Goal: Task Accomplishment & Management: Use online tool/utility

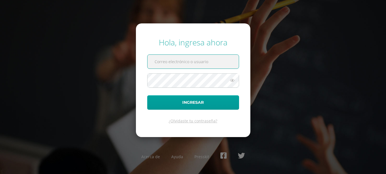
type input "[PERSON_NAME][DOMAIN_NAME][EMAIL_ADDRESS][DOMAIN_NAME]"
click at [232, 81] on icon at bounding box center [231, 80] width 7 height 7
click at [232, 81] on icon at bounding box center [232, 80] width 8 height 7
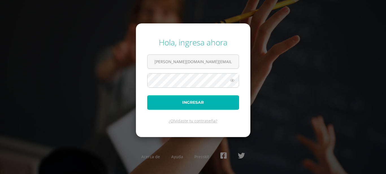
click at [195, 103] on button "Ingresar" at bounding box center [193, 102] width 92 height 14
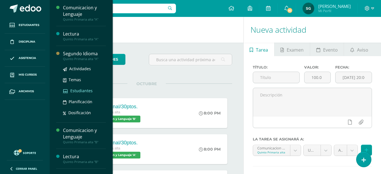
click at [80, 91] on span "Estudiantes" at bounding box center [81, 90] width 22 height 5
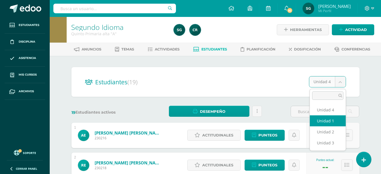
select select "/dashboard/teacher/section/2193/students/?unit=92877"
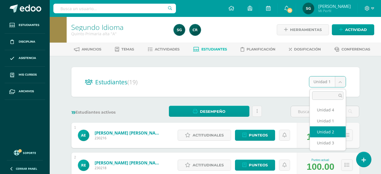
select select "/dashboard/teacher/section/2193/students/?unit=92880"
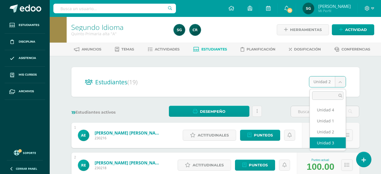
select select "/dashboard/teacher/section/2193/students/?unit=92881"
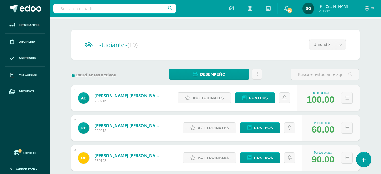
scroll to position [22, 0]
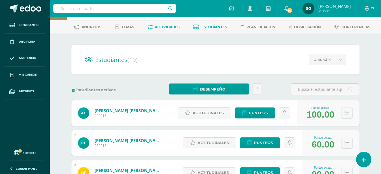
click at [170, 27] on span "Actividades" at bounding box center [167, 27] width 25 height 4
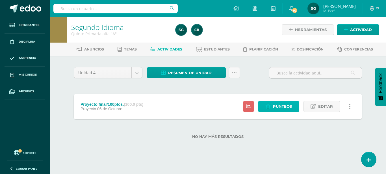
click at [283, 106] on span "Punteos" at bounding box center [282, 106] width 19 height 10
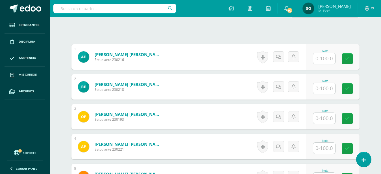
scroll to position [153, 0]
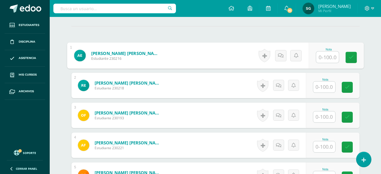
click at [322, 58] on input "text" at bounding box center [327, 57] width 23 height 11
type input "99"
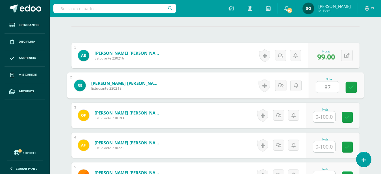
type input "87"
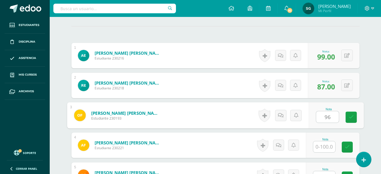
type input "96"
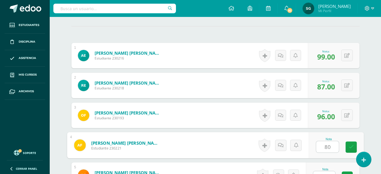
type input "80"
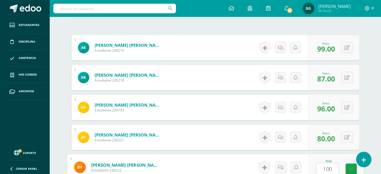
type input "100"
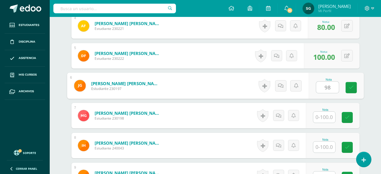
type input "98"
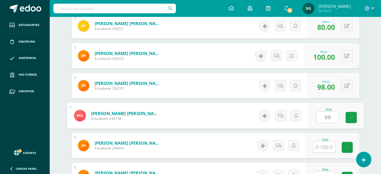
type input "99"
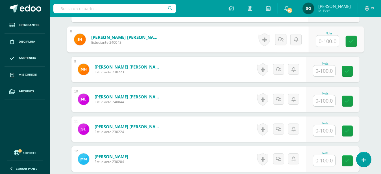
scroll to position [380, 0]
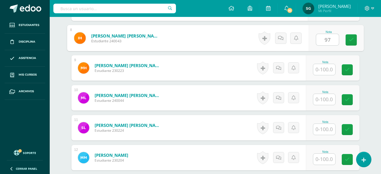
type input "97"
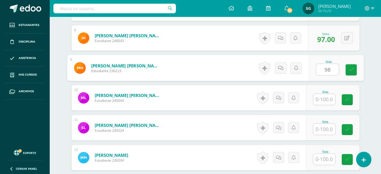
type input "98"
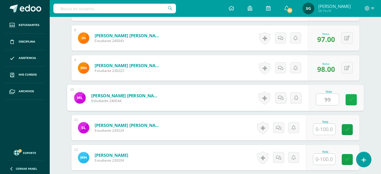
type input "99"
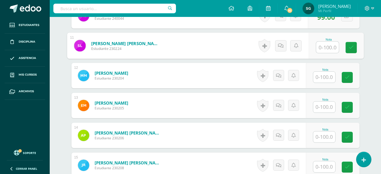
scroll to position [470, 0]
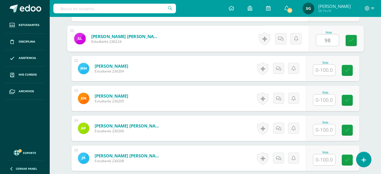
type input "98"
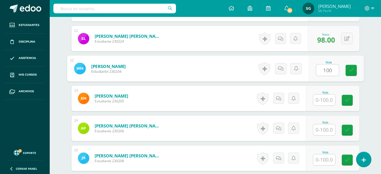
type input "100"
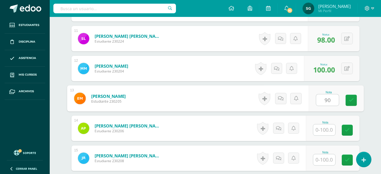
type input "90"
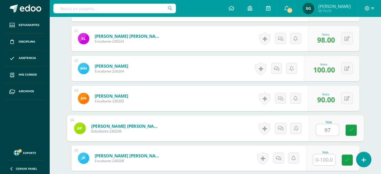
type input "97"
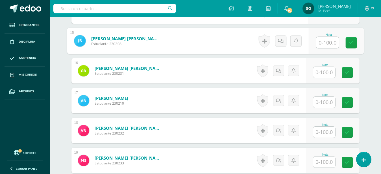
scroll to position [590, 0]
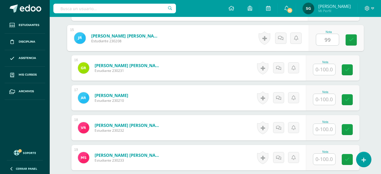
type input "99"
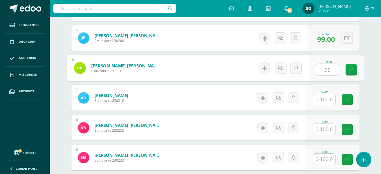
type input "99"
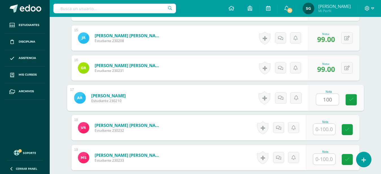
type input "100"
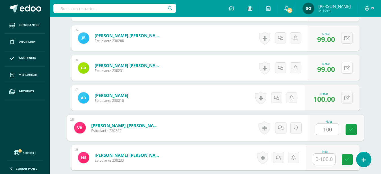
type input "100"
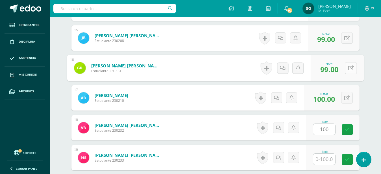
click at [345, 70] on button at bounding box center [351, 68] width 12 height 12
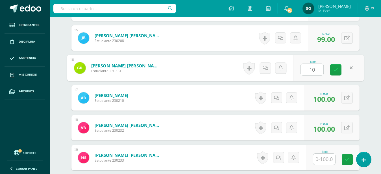
type input "100"
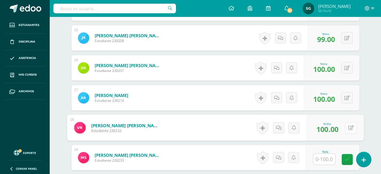
click at [346, 126] on button at bounding box center [351, 128] width 12 height 12
type input "92"
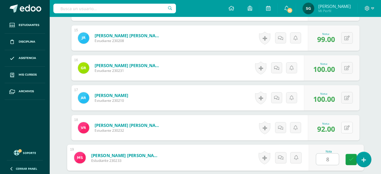
type input "83"
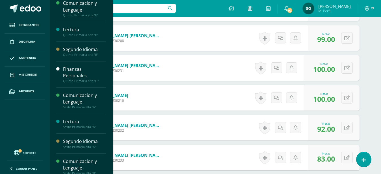
scroll to position [71, 0]
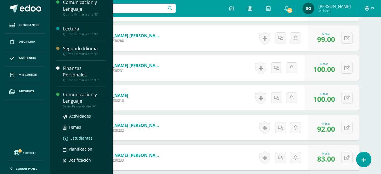
click at [82, 136] on span "Estudiantes" at bounding box center [81, 138] width 22 height 5
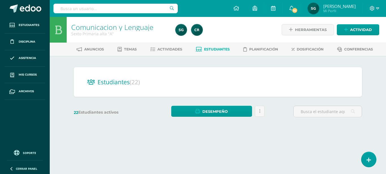
click at [77, 62] on div "Estudiantes (22) Unidad 2 Unidad 1 Unidad 3 Unidad 4 22 Estudiantes activos Des…" at bounding box center [217, 95] width 311 height 78
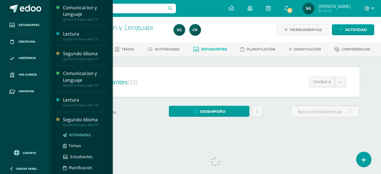
click at [84, 138] on link "Actividades" at bounding box center [84, 135] width 43 height 6
